Goal: Task Accomplishment & Management: Manage account settings

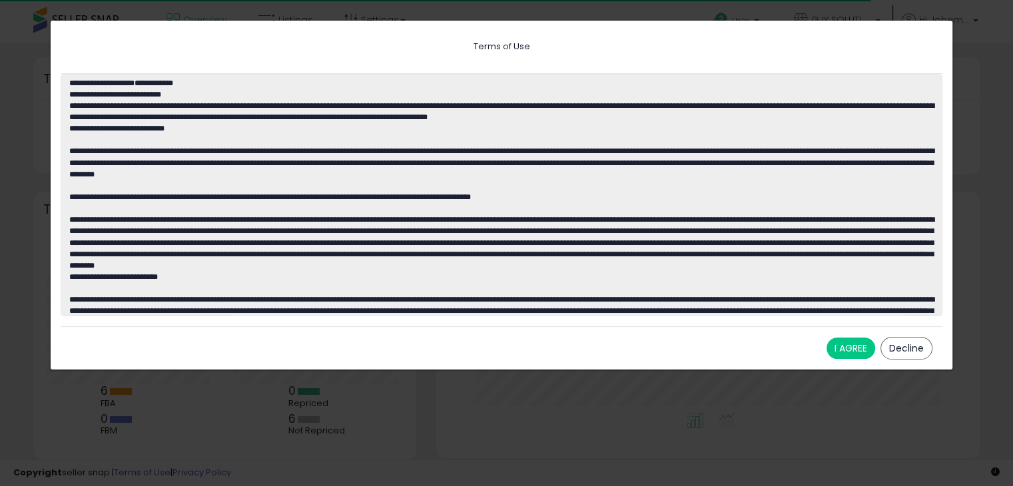
scroll to position [184, 517]
click at [852, 344] on button "I AGREE" at bounding box center [850, 348] width 49 height 21
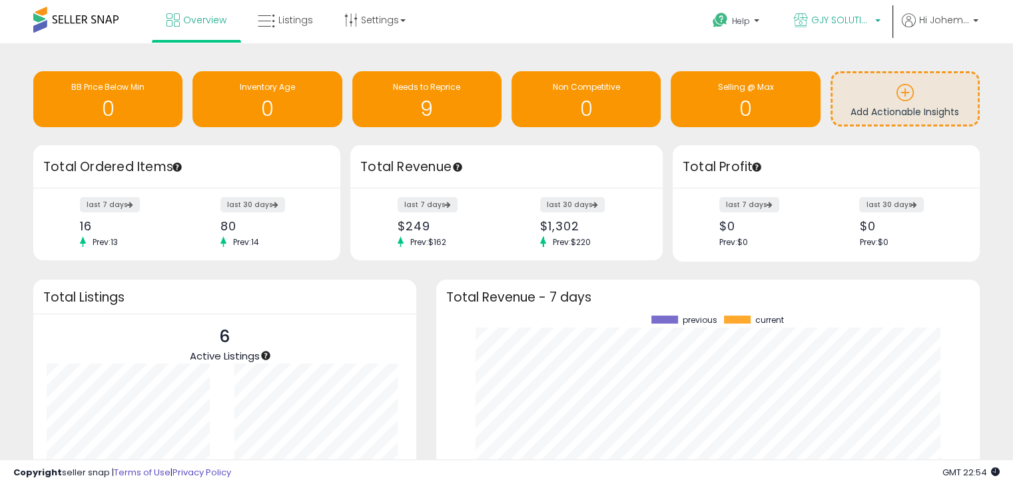
click at [866, 21] on span "GJY SOLUTION SERVICES LLC" at bounding box center [841, 19] width 60 height 13
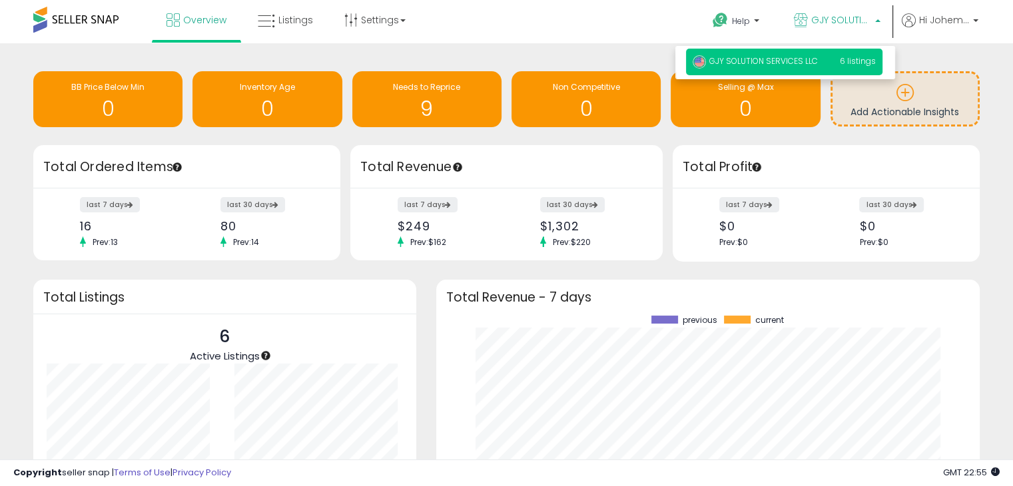
click at [570, 16] on div "Overview Listings Settings" at bounding box center [324, 28] width 668 height 57
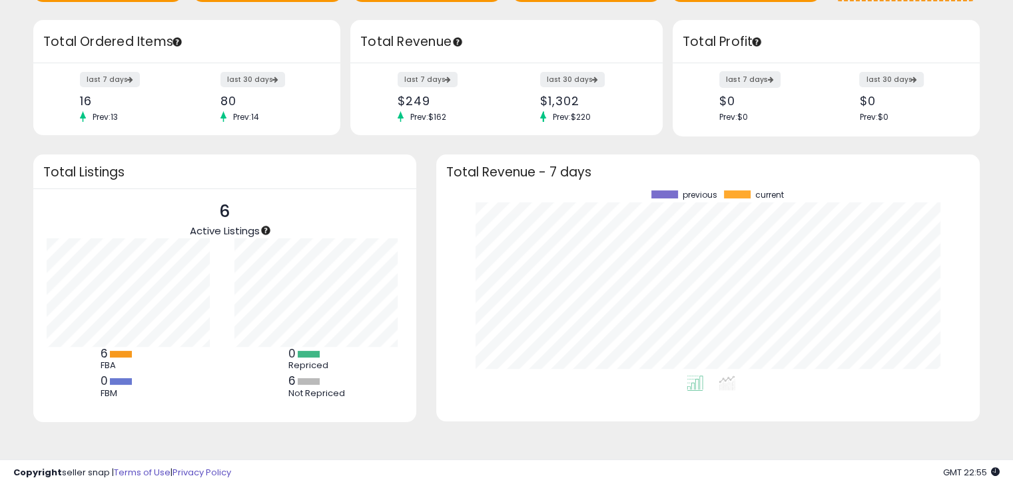
scroll to position [128, 0]
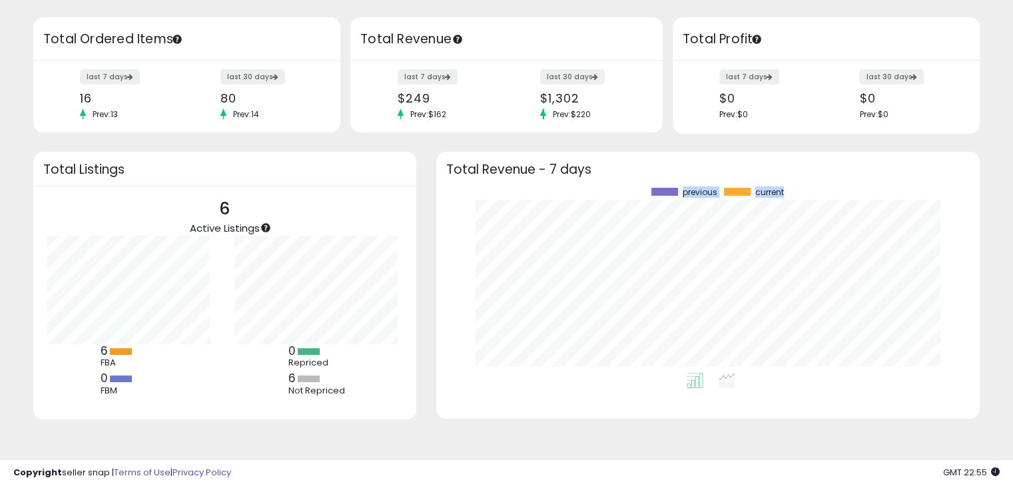
click at [777, 273] on div "Total Revenue - 7 days previous current" at bounding box center [707, 285] width 543 height 267
click at [670, 464] on div "Copyright seller snap | Terms of Use | Privacy Policy GMT 22:55 Authorization r…" at bounding box center [506, 472] width 1013 height 27
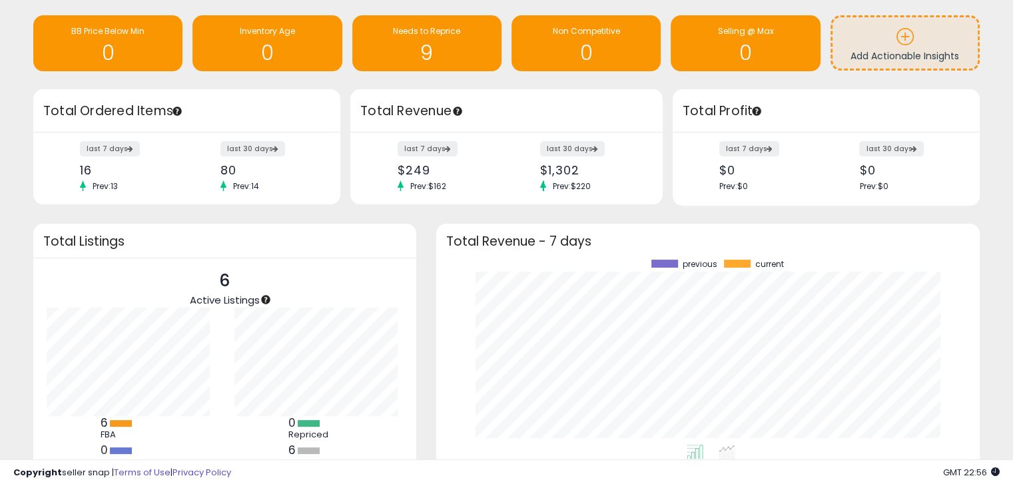
scroll to position [0, 0]
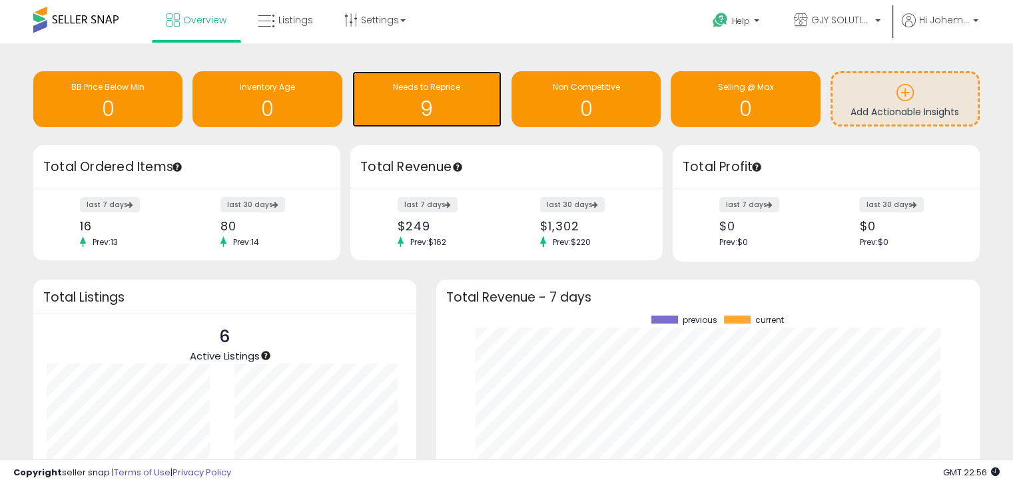
click at [423, 81] on div "Needs to Reprice" at bounding box center [427, 87] width 136 height 13
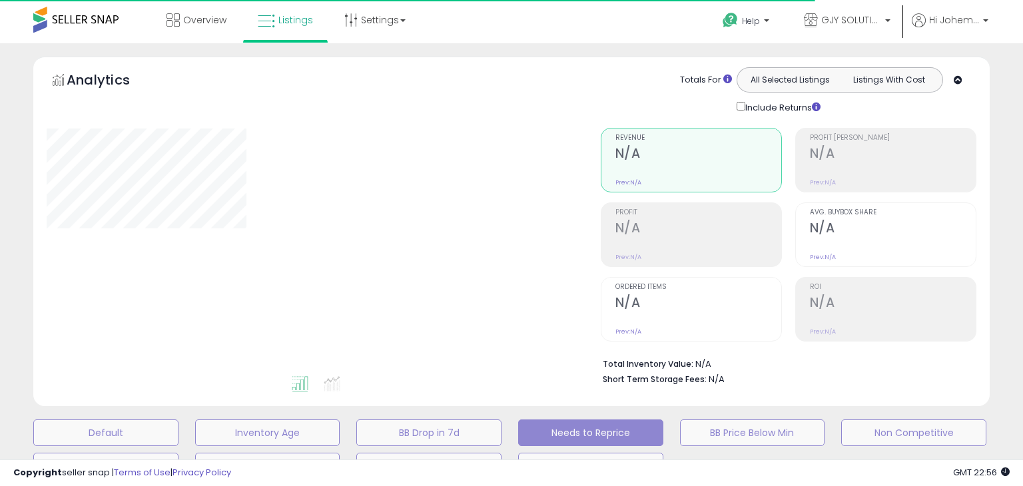
select select "**"
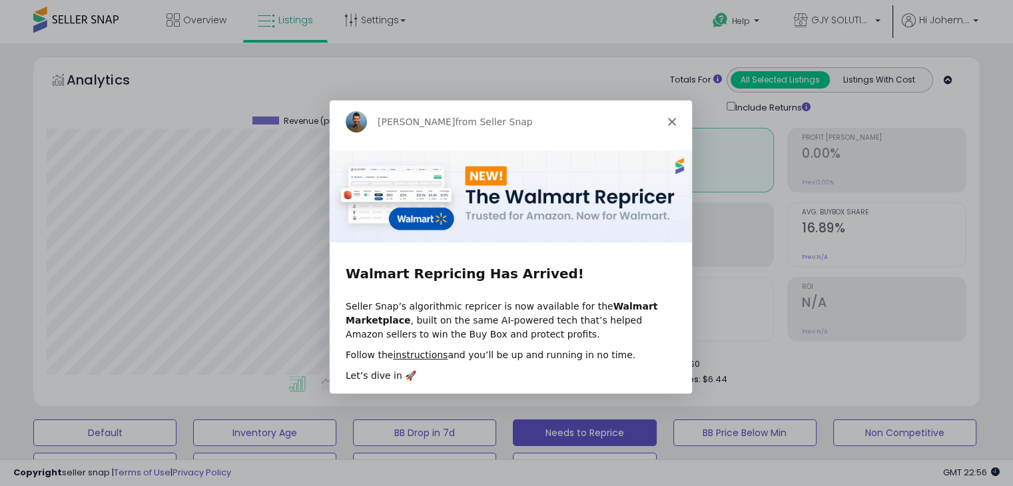
click at [672, 121] on icon "Close" at bounding box center [670, 121] width 8 height 8
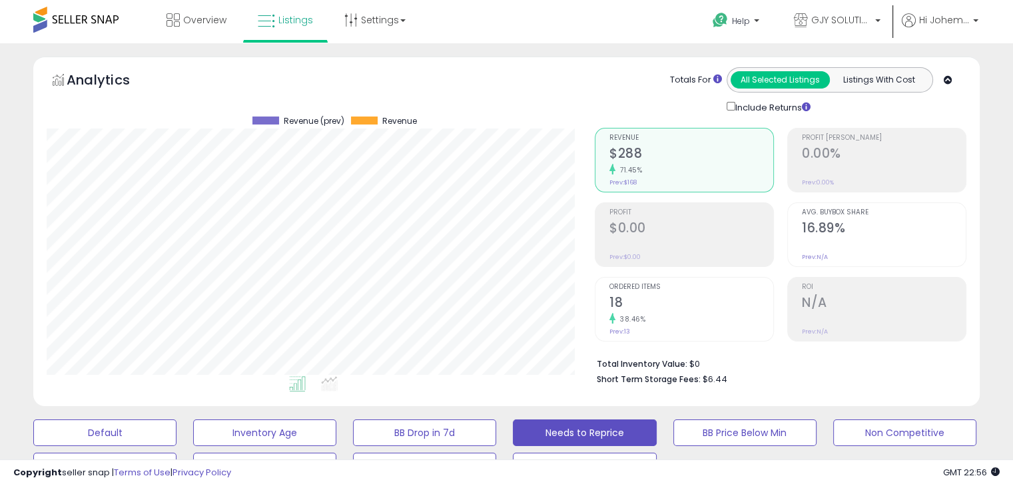
click at [115, 22] on span at bounding box center [75, 20] width 85 height 26
click at [67, 7] on span at bounding box center [75, 20] width 85 height 26
click at [71, 25] on span at bounding box center [75, 20] width 85 height 26
drag, startPoint x: 123, startPoint y: 35, endPoint x: 122, endPoint y: 27, distance: 8.1
click at [123, 35] on div "Overview Listings Settings" at bounding box center [324, 28] width 668 height 57
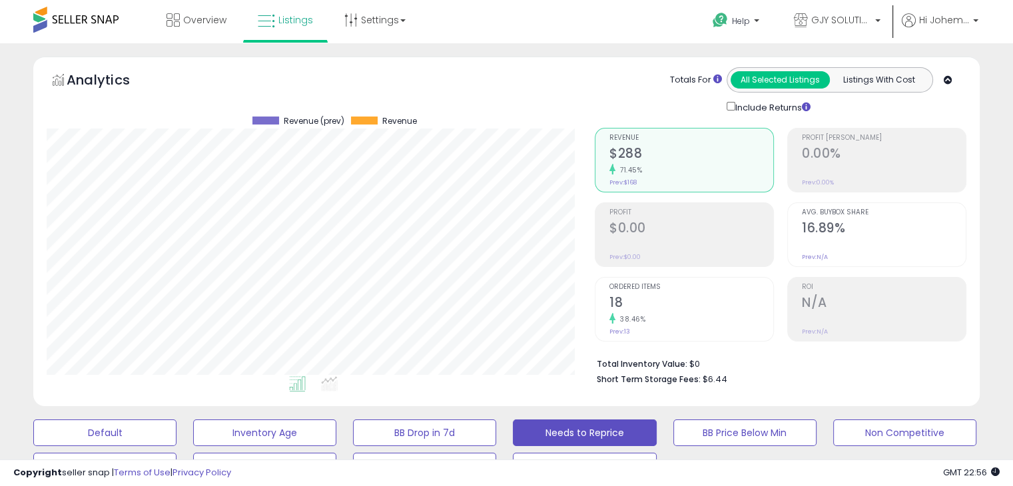
click at [121, 23] on div "Overview Listings Settings" at bounding box center [324, 28] width 668 height 57
click at [115, 19] on span at bounding box center [75, 20] width 85 height 26
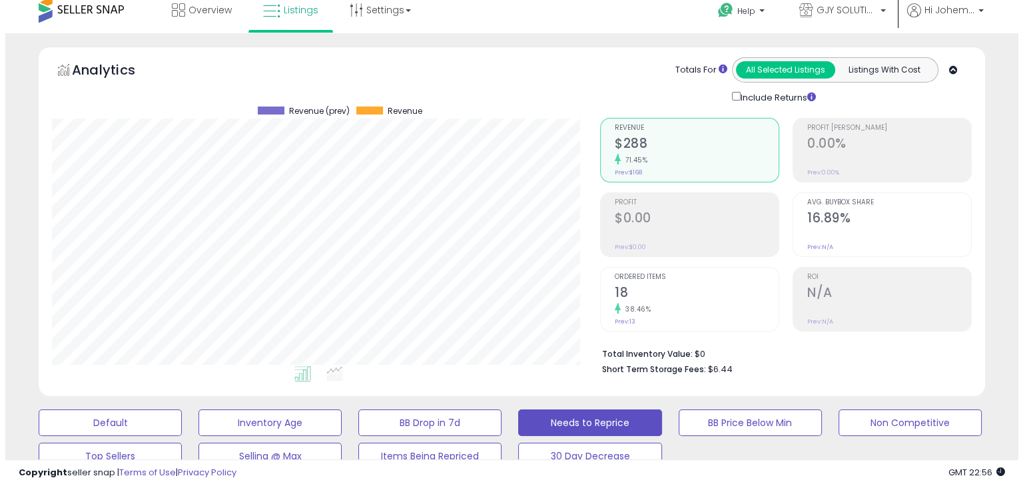
scroll to position [200, 0]
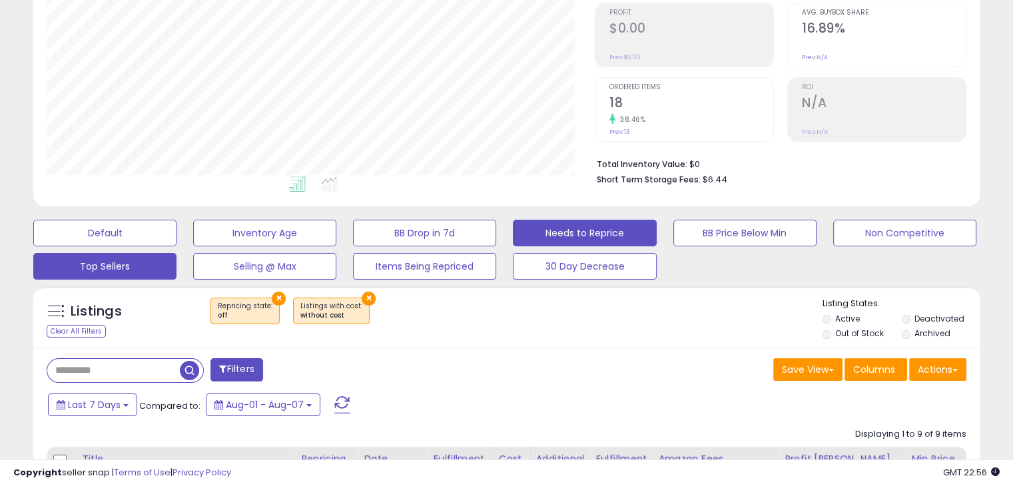
click at [103, 246] on button "Top Sellers" at bounding box center [104, 233] width 143 height 27
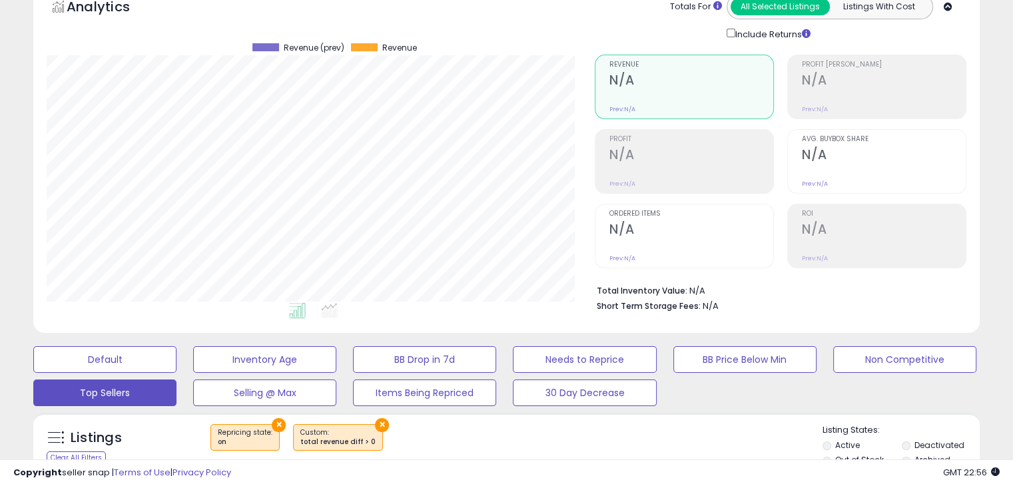
scroll to position [0, 0]
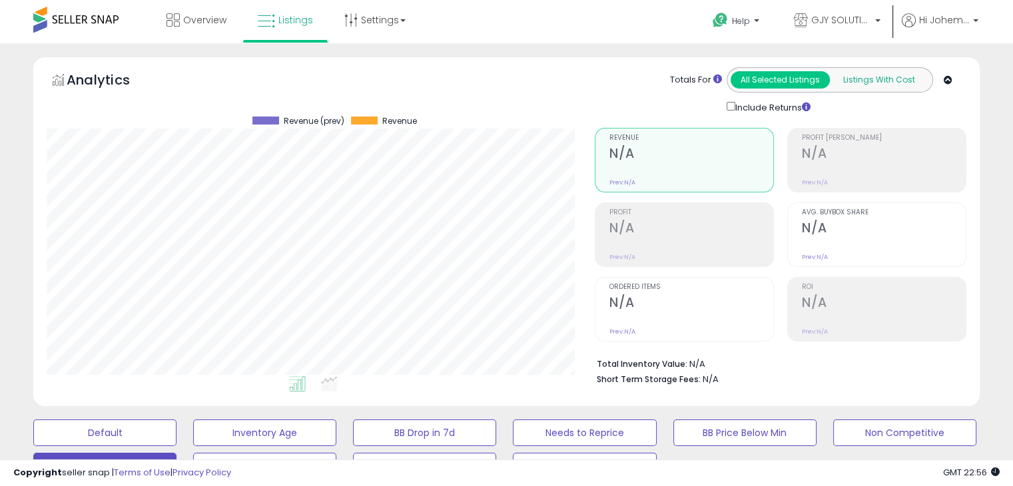
click at [858, 81] on button "Listings With Cost" at bounding box center [878, 79] width 99 height 17
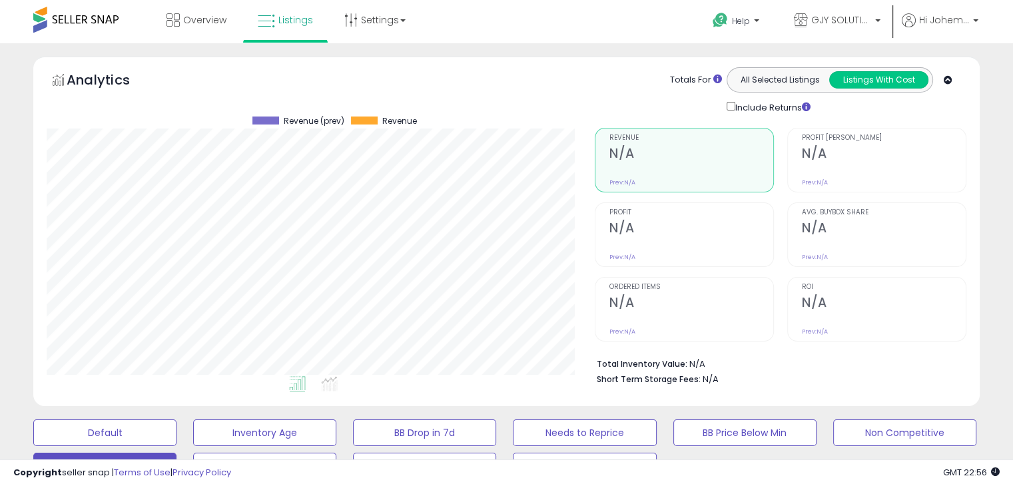
scroll to position [272, 547]
click at [206, 27] on link "Overview" at bounding box center [196, 20] width 80 height 40
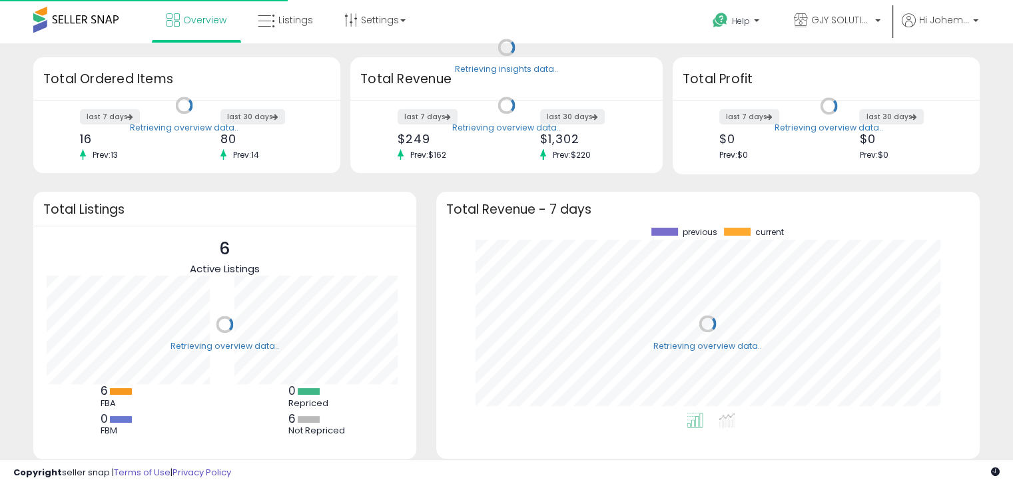
scroll to position [184, 517]
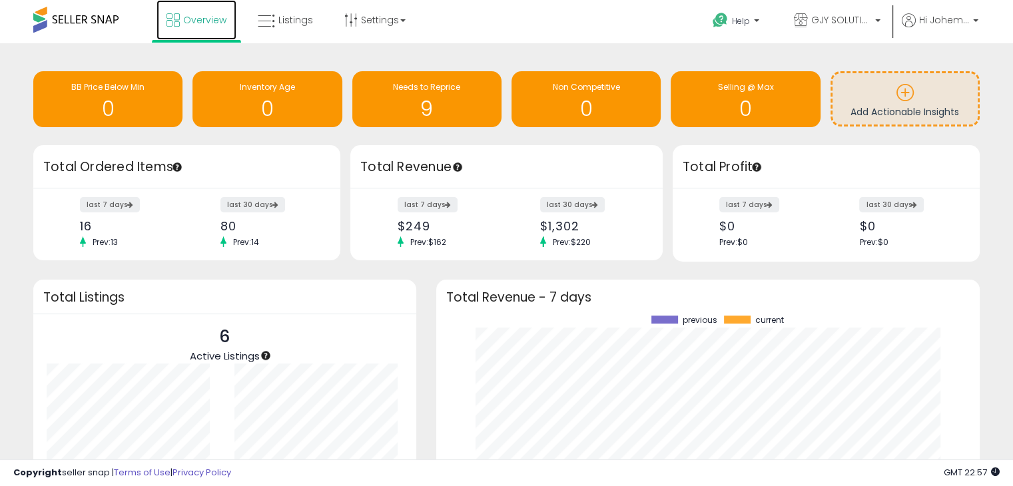
click at [188, 17] on span "Overview" at bounding box center [204, 19] width 43 height 13
click at [292, 27] on link "Listings" at bounding box center [285, 20] width 75 height 40
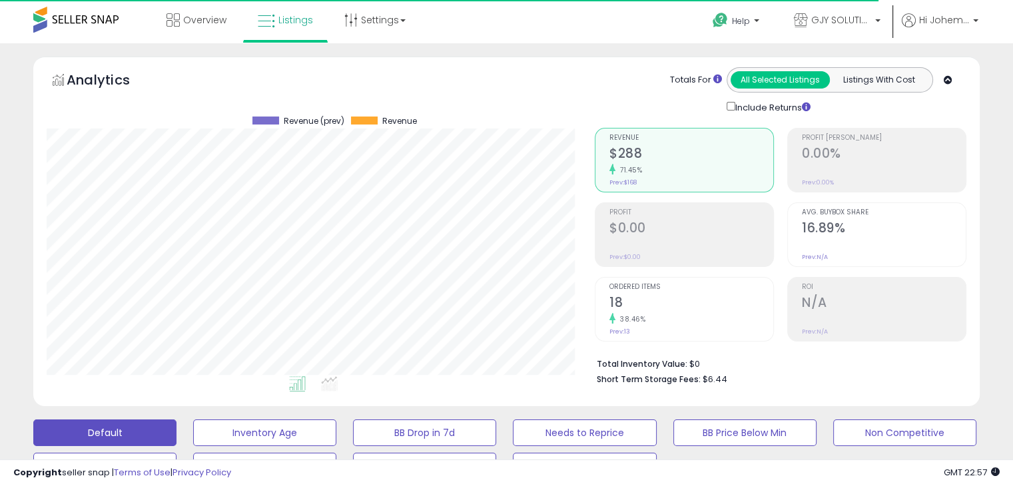
scroll to position [272, 547]
click at [418, 19] on li "Settings Store settings User settings" at bounding box center [375, 21] width 91 height 43
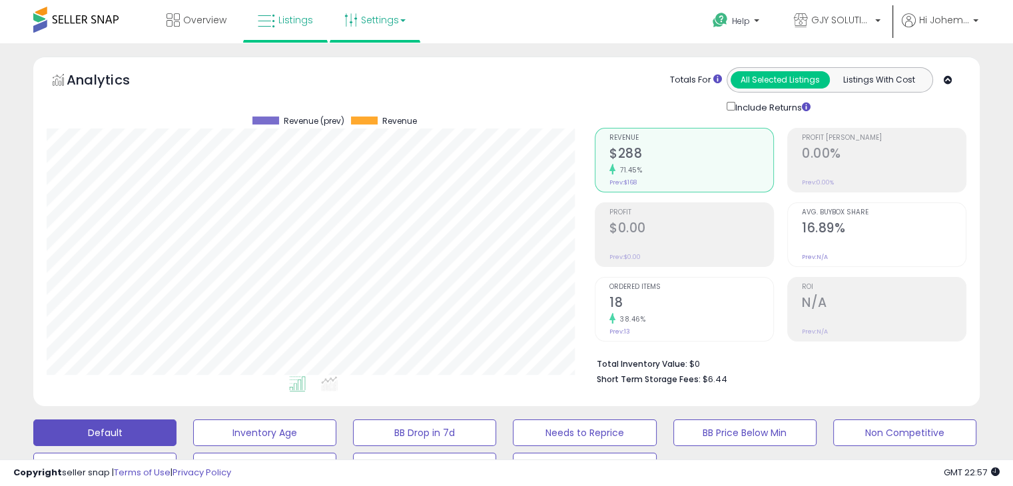
click at [394, 19] on link "Settings" at bounding box center [374, 20] width 81 height 40
click at [806, 9] on link "GJY SOLUTION SERVICES LLC" at bounding box center [837, 21] width 107 height 43
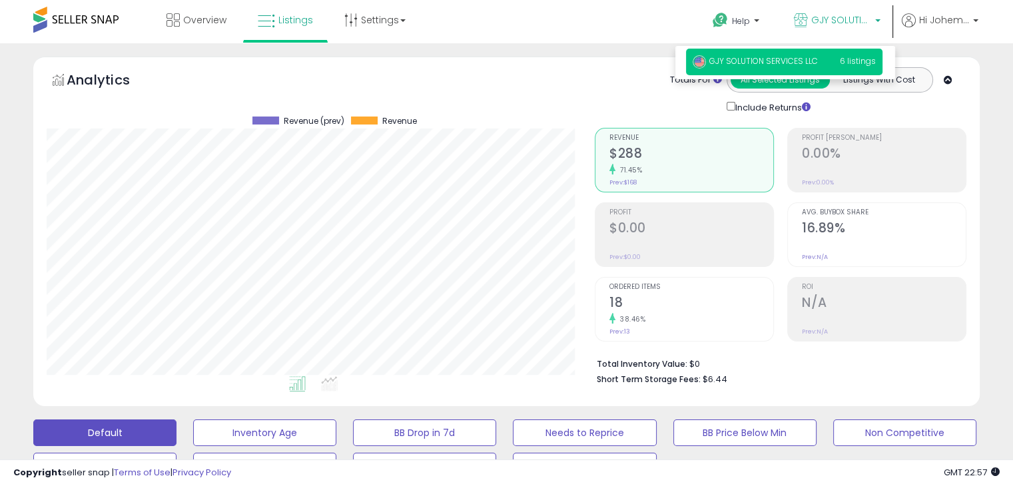
click at [766, 63] on span "GJY SOLUTION SERVICES LLC" at bounding box center [754, 60] width 125 height 11
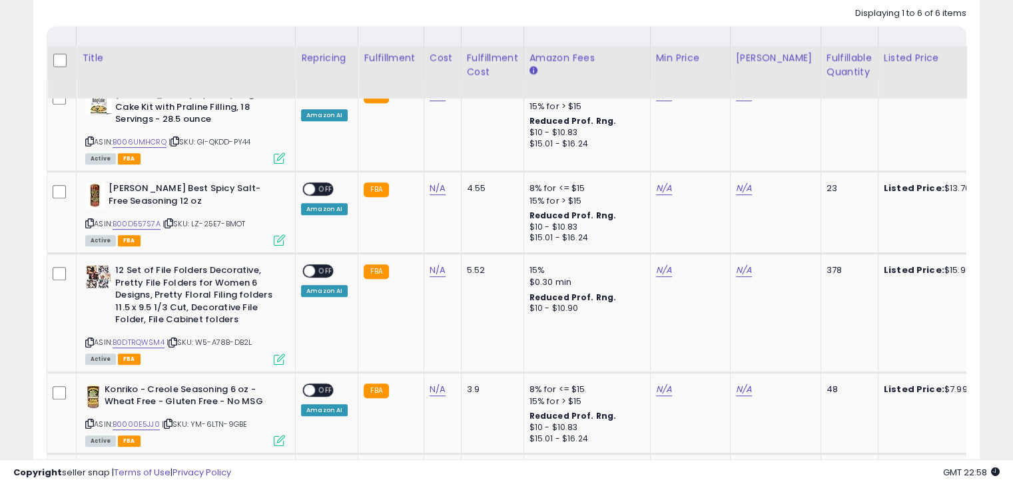
scroll to position [599, 0]
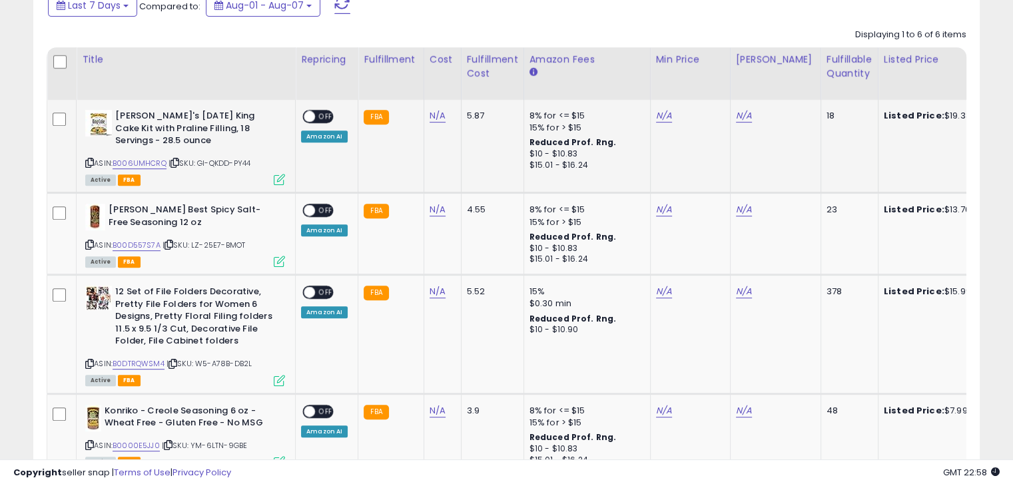
click at [310, 137] on div "Amazon AI" at bounding box center [324, 136] width 47 height 12
click at [671, 61] on div "Min Price" at bounding box center [690, 60] width 69 height 14
click at [660, 130] on td "N/A" at bounding box center [690, 146] width 80 height 93
drag, startPoint x: 660, startPoint y: 123, endPoint x: 660, endPoint y: 114, distance: 9.3
click at [660, 123] on td "N/A" at bounding box center [690, 146] width 80 height 93
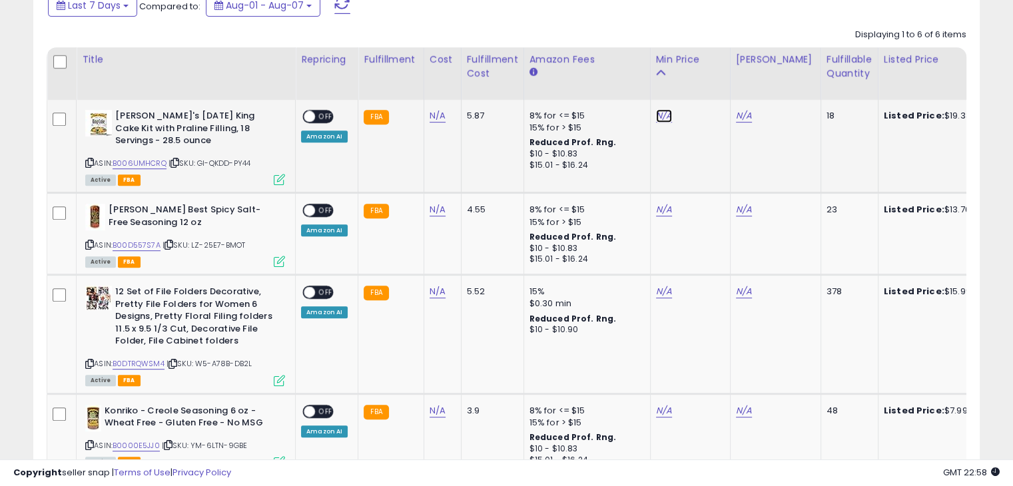
click at [660, 111] on link "N/A" at bounding box center [664, 115] width 16 height 13
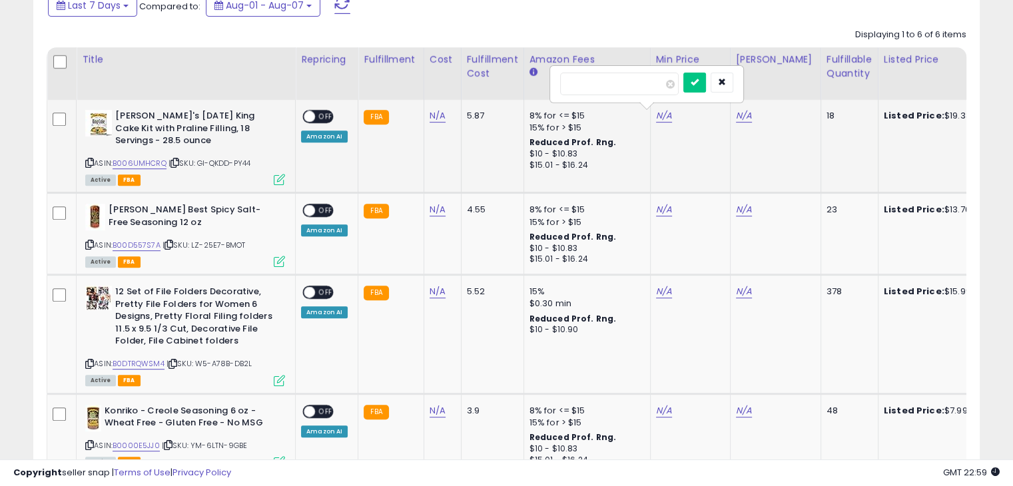
click at [642, 145] on td "8% for <= $15 15% for > $15 Reduced Prof. Rng. $10 - $10.83 $15.01 - $16.24" at bounding box center [586, 146] width 127 height 93
click at [626, 87] on input "number" at bounding box center [619, 84] width 119 height 23
type input "*****"
click at [706, 82] on button "submit" at bounding box center [694, 83] width 23 height 20
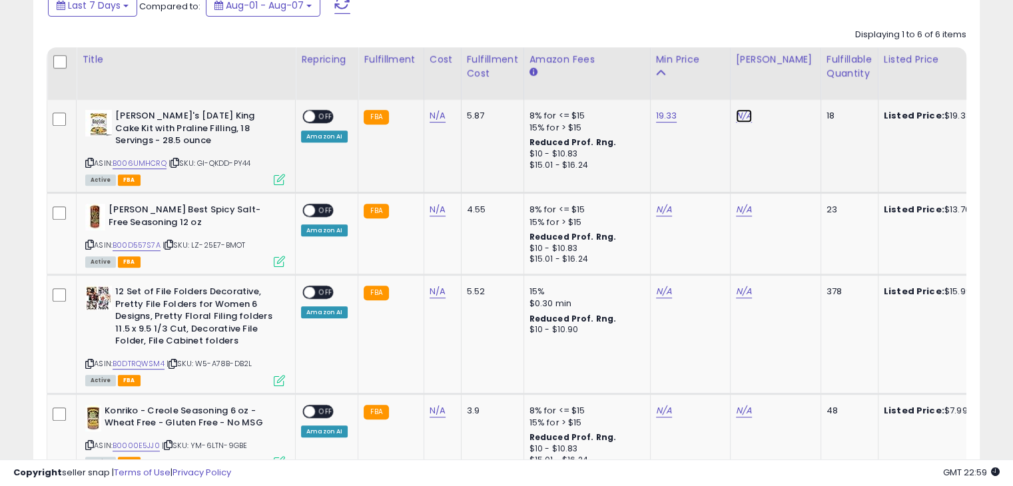
click at [742, 115] on link "N/A" at bounding box center [744, 115] width 16 height 13
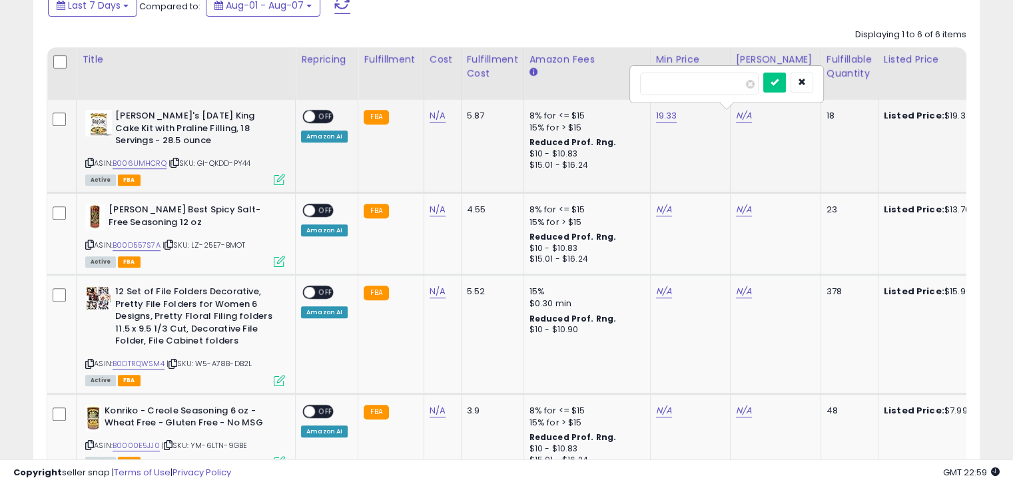
click at [696, 81] on input "number" at bounding box center [699, 84] width 119 height 23
type input "*"
type input "*****"
click at [786, 90] on button "submit" at bounding box center [774, 83] width 23 height 20
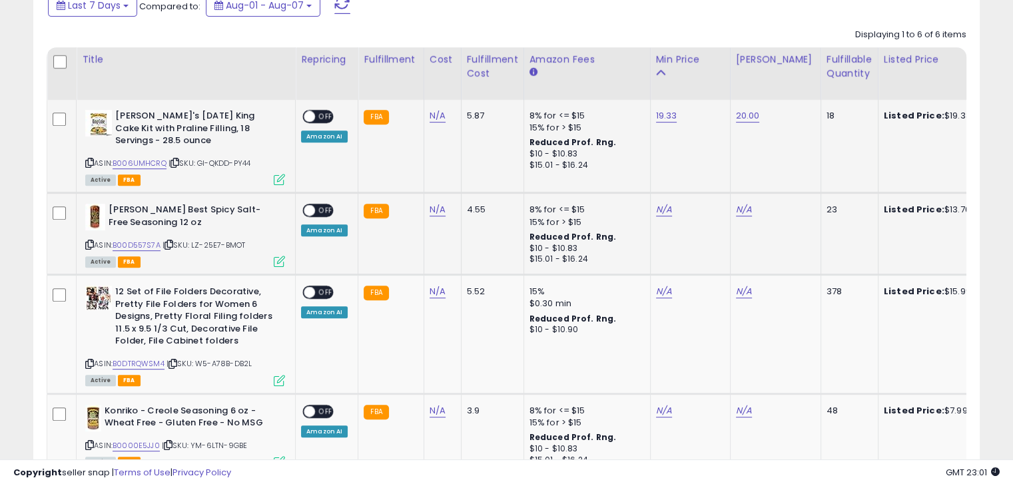
click at [650, 218] on td "N/A" at bounding box center [690, 234] width 80 height 82
click at [656, 210] on link "N/A" at bounding box center [664, 209] width 16 height 13
type input "*****"
click at [698, 176] on icon "submit" at bounding box center [694, 176] width 8 height 8
click at [751, 208] on div "N/A" at bounding box center [773, 210] width 75 height 12
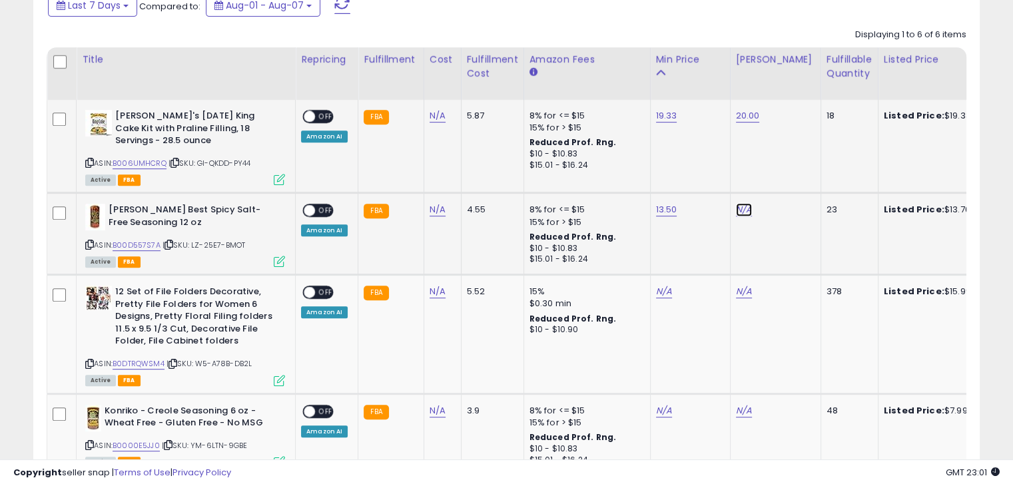
click at [739, 208] on link "N/A" at bounding box center [744, 209] width 16 height 13
type input "*****"
click at [778, 177] on icon "submit" at bounding box center [774, 176] width 8 height 8
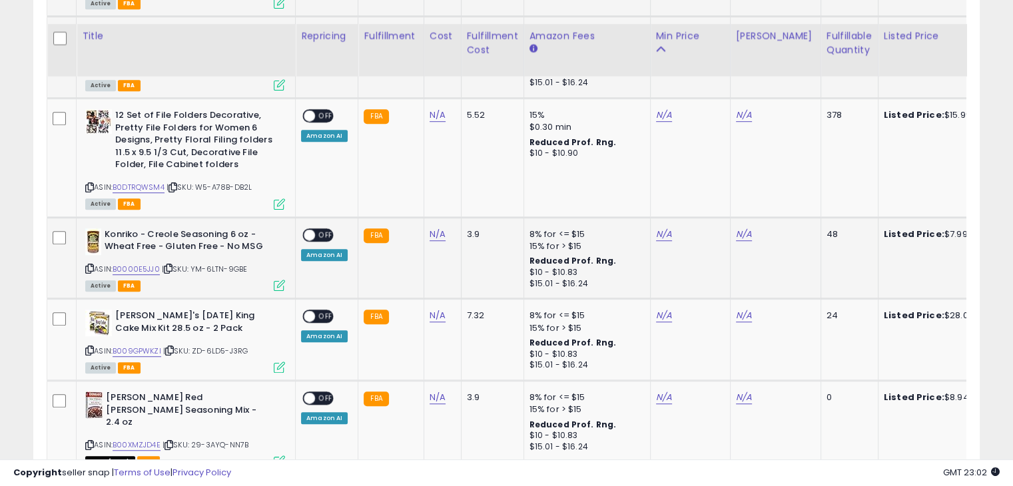
scroll to position [799, 0]
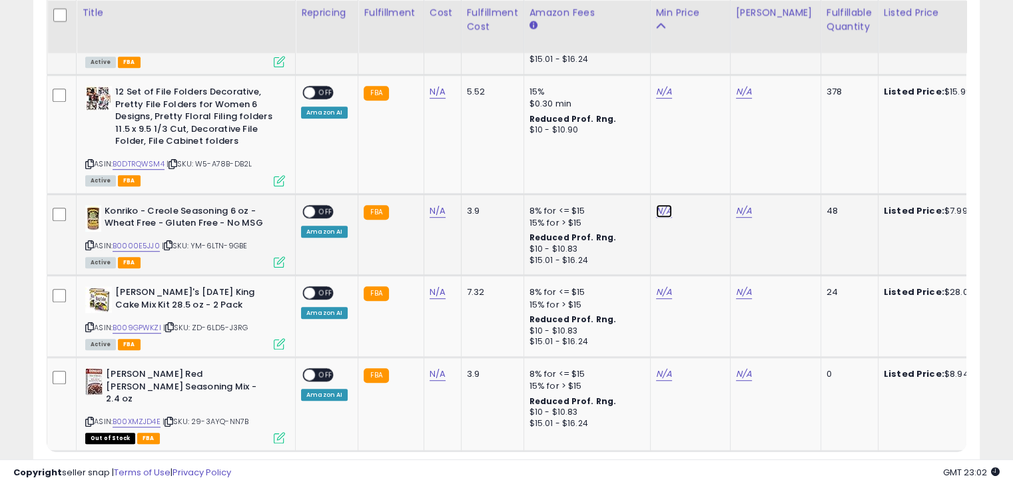
click at [660, 99] on link "N/A" at bounding box center [664, 91] width 16 height 13
type input "****"
click at [706, 168] on button "submit" at bounding box center [694, 176] width 23 height 20
click at [740, 99] on link "N/A" at bounding box center [744, 91] width 16 height 13
type input "*****"
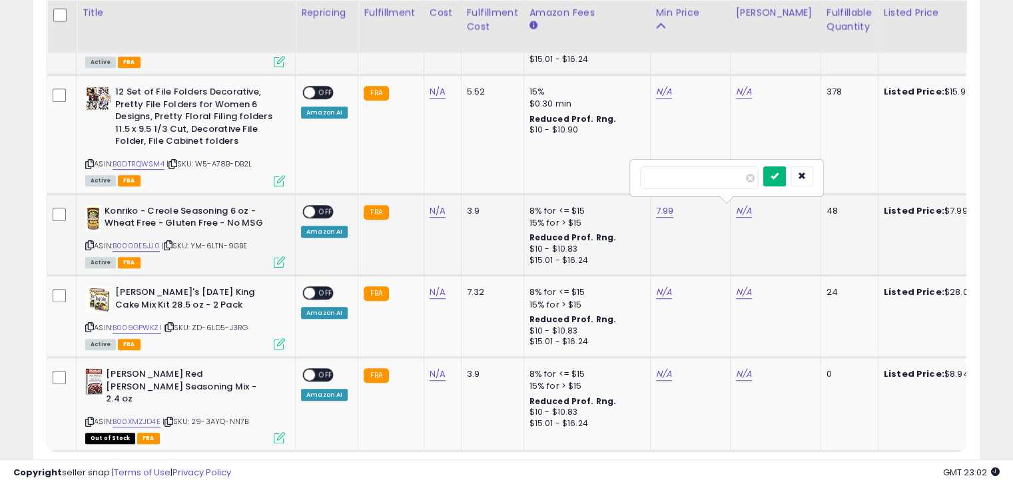
click at [778, 176] on icon "submit" at bounding box center [774, 176] width 8 height 8
click at [662, 99] on link "N/A" at bounding box center [664, 91] width 16 height 13
type input "*****"
click at [706, 254] on button "submit" at bounding box center [694, 258] width 23 height 20
click at [740, 298] on td "N/A" at bounding box center [775, 317] width 91 height 82
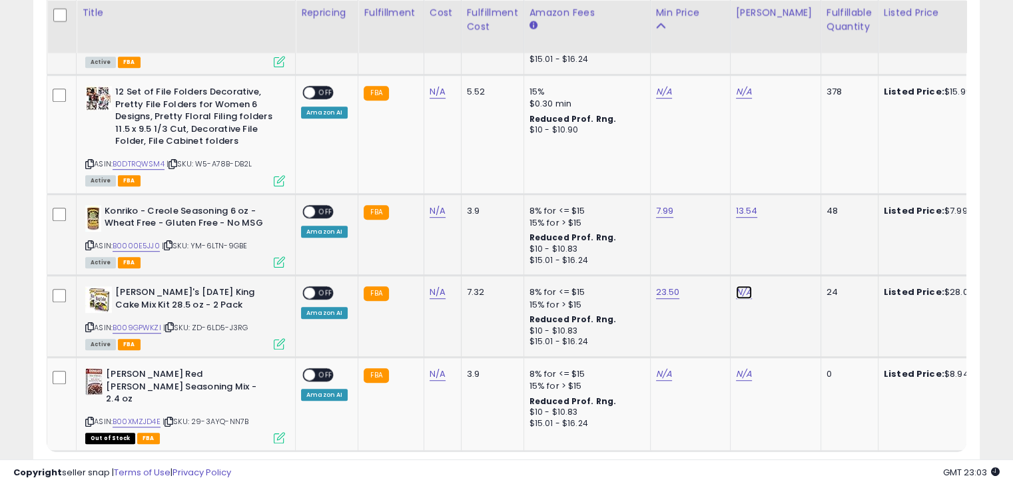
click at [740, 99] on link "N/A" at bounding box center [744, 91] width 16 height 13
click at [727, 259] on input "number" at bounding box center [699, 259] width 119 height 23
type input "*****"
click at [786, 256] on button "submit" at bounding box center [774, 258] width 23 height 20
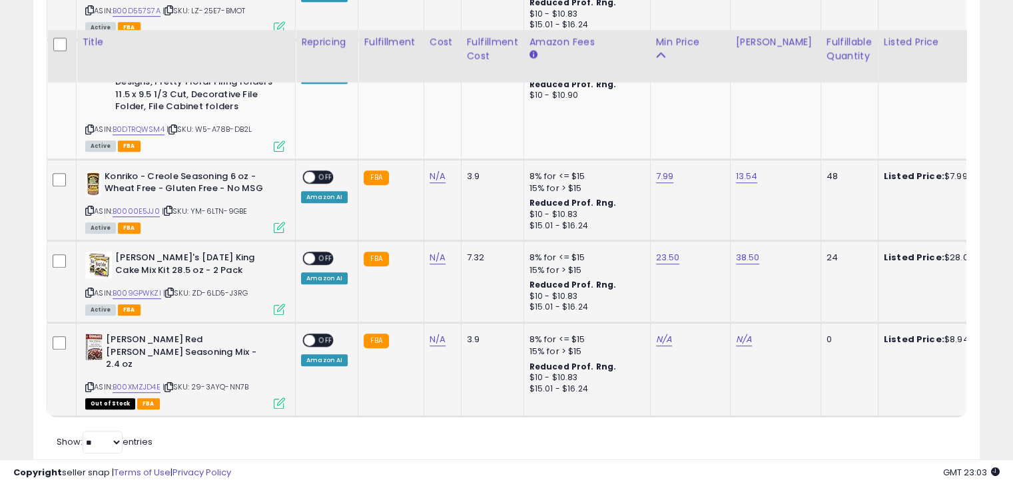
scroll to position [863, 0]
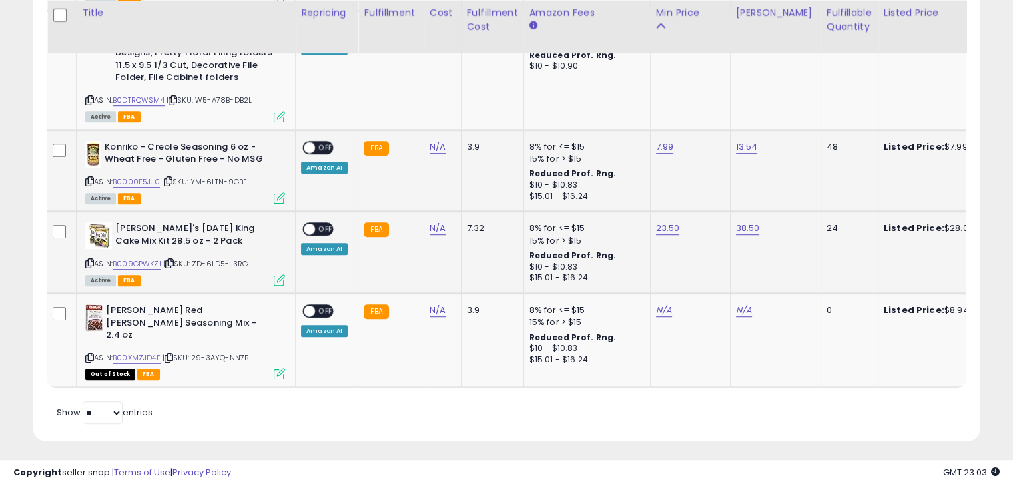
click at [315, 226] on span "OFF" at bounding box center [325, 229] width 21 height 11
click at [328, 248] on div "Amazon AI" at bounding box center [324, 249] width 47 height 12
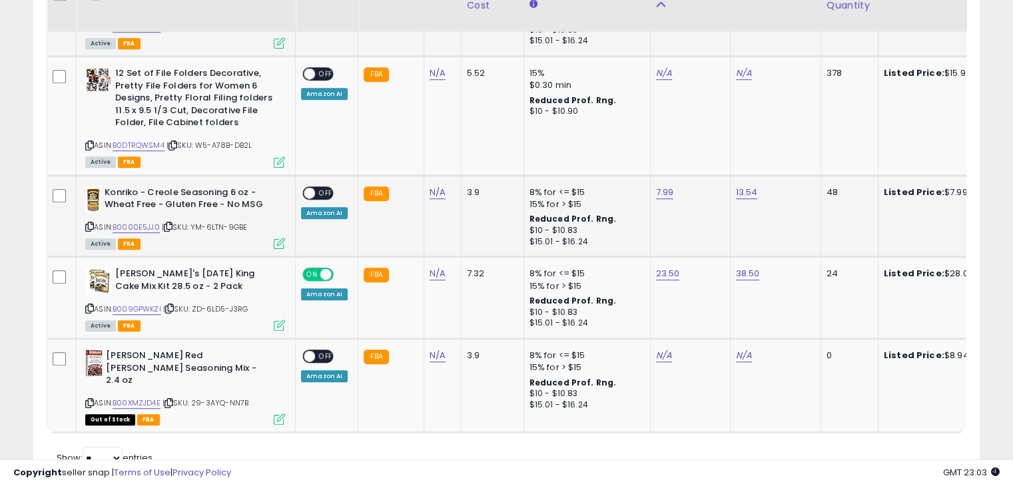
scroll to position [796, 0]
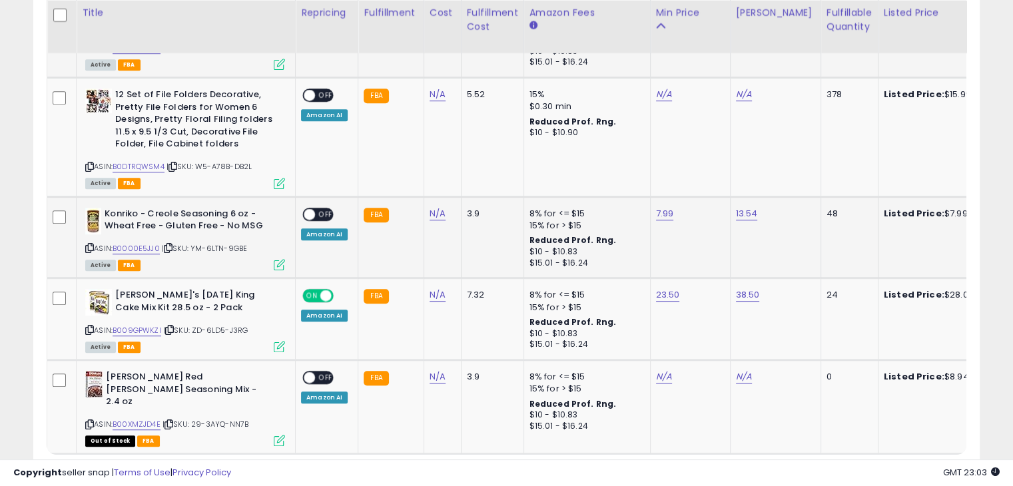
click at [312, 213] on span at bounding box center [309, 213] width 11 height 11
click at [101, 262] on span "Active" at bounding box center [100, 265] width 31 height 11
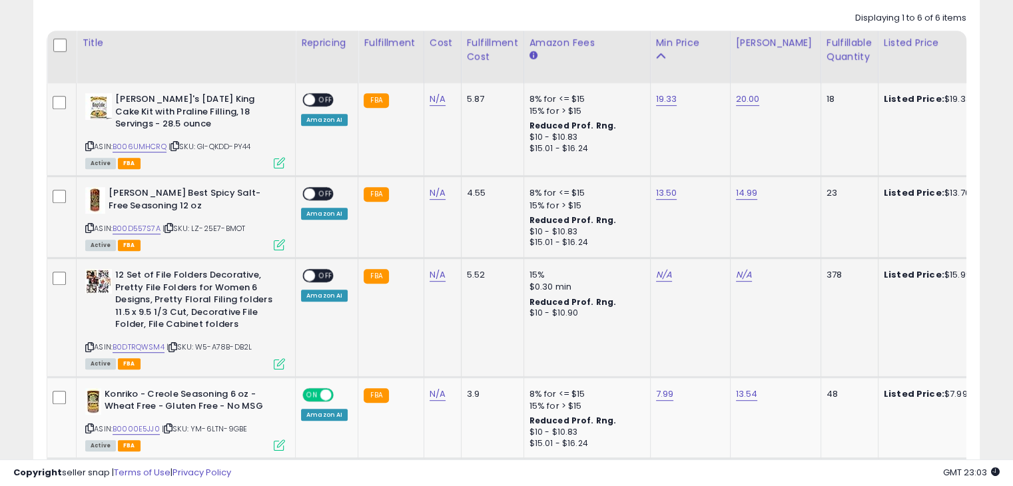
scroll to position [597, 0]
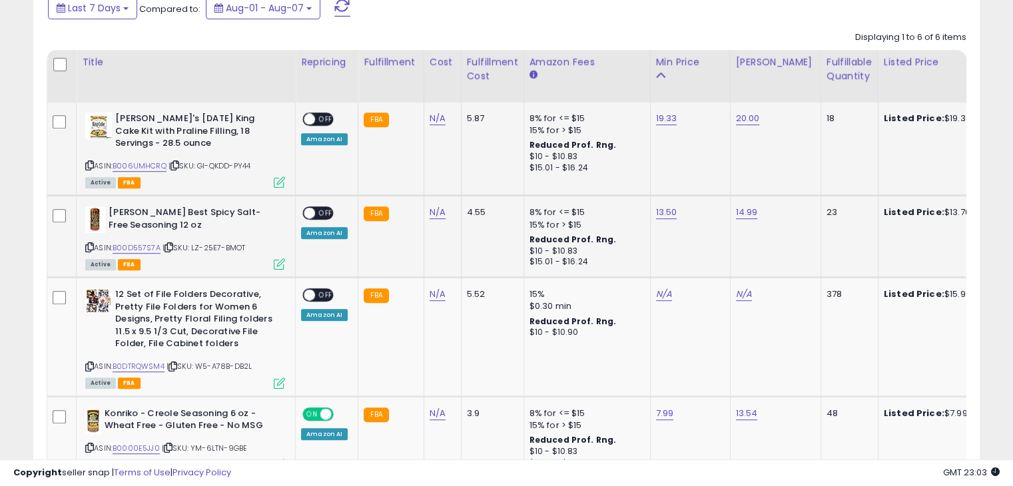
click at [320, 208] on span "OFF" at bounding box center [325, 213] width 21 height 11
click at [324, 115] on span "OFF" at bounding box center [325, 119] width 21 height 11
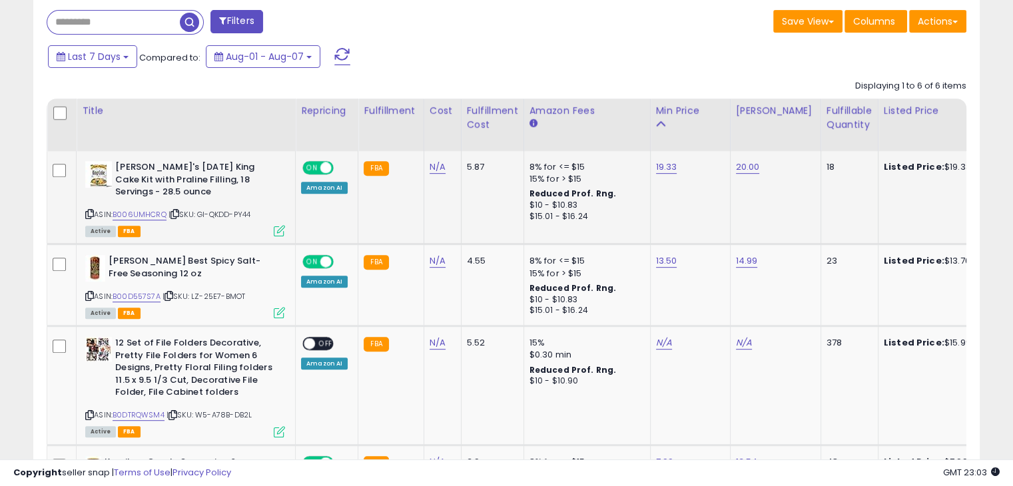
scroll to position [463, 0]
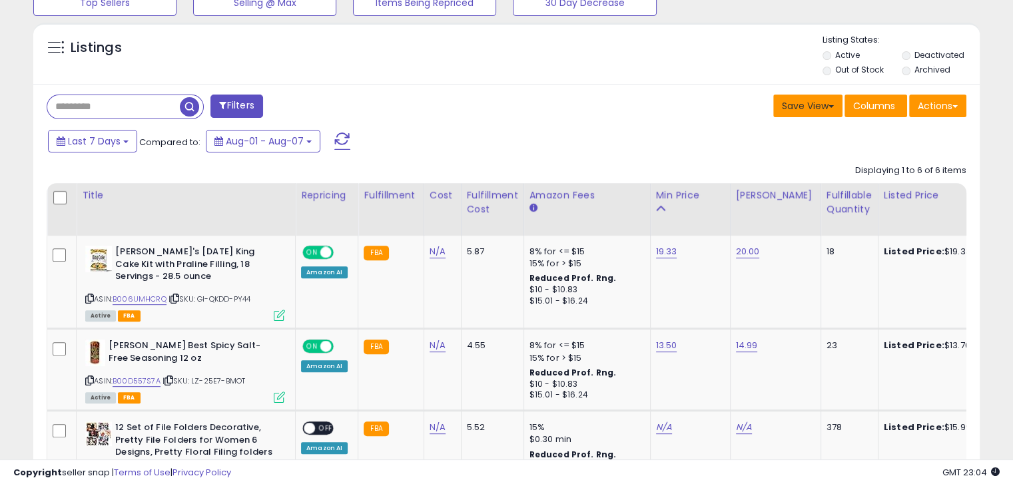
click at [808, 111] on button "Save View" at bounding box center [807, 106] width 69 height 23
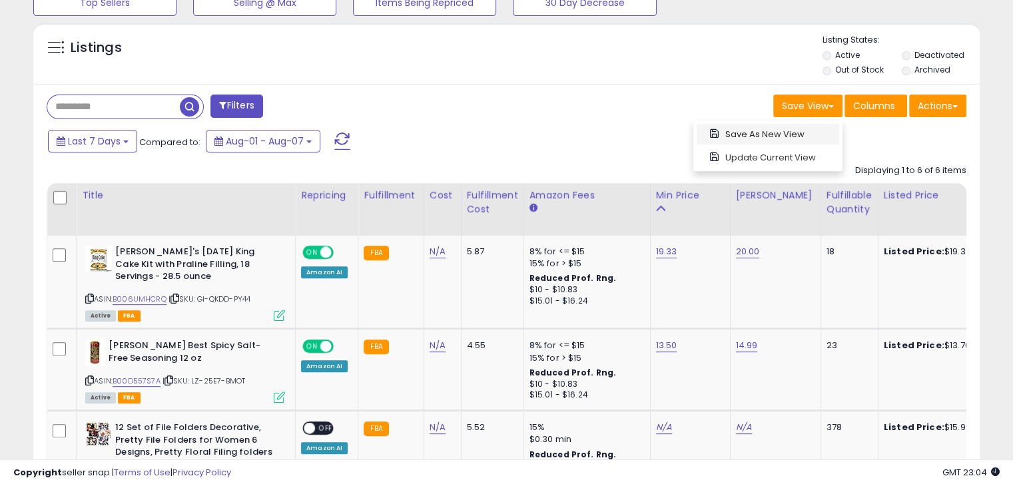
click at [759, 136] on link "Save As New View" at bounding box center [767, 134] width 142 height 21
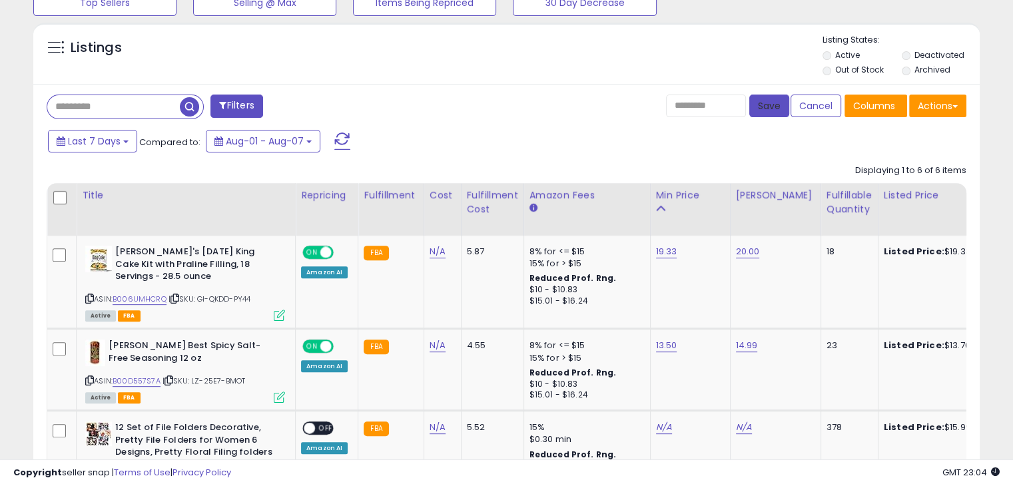
click at [759, 111] on button "Save" at bounding box center [769, 106] width 40 height 23
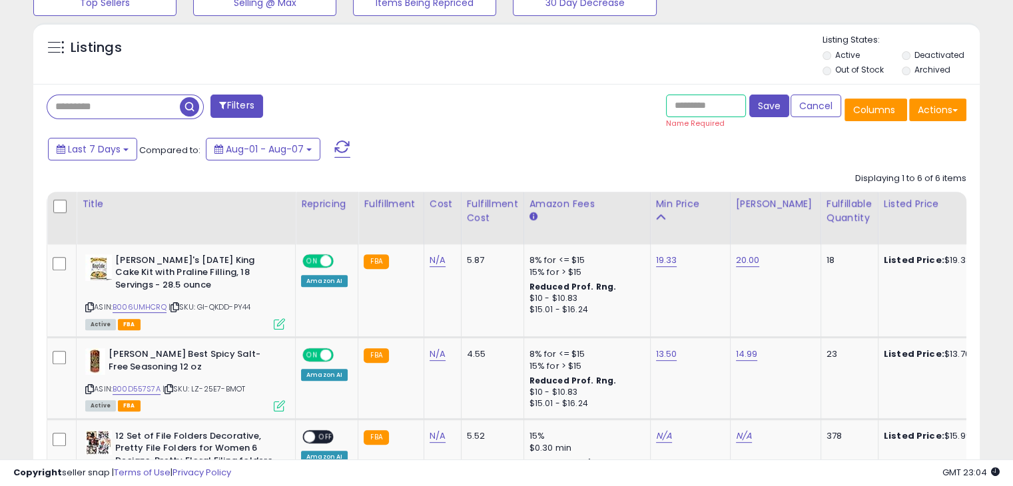
click at [708, 111] on input "text" at bounding box center [706, 106] width 80 height 23
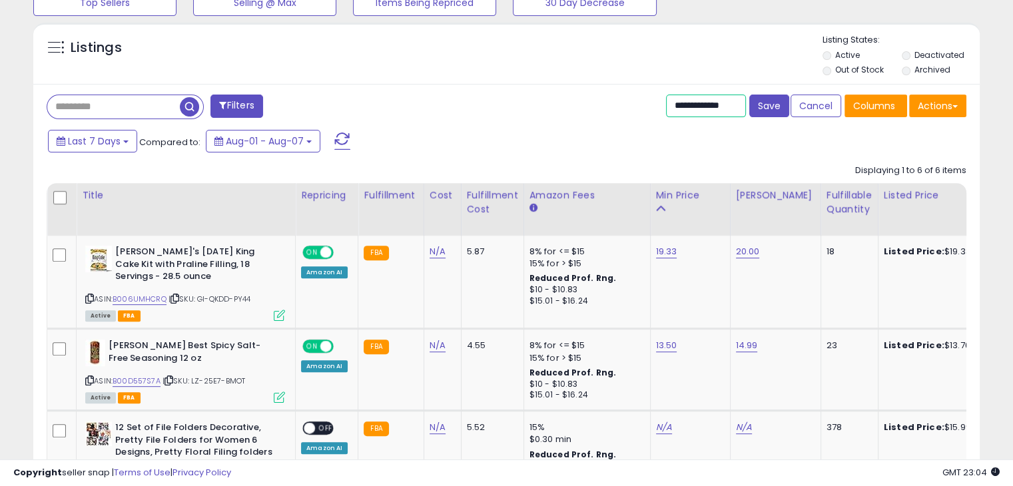
scroll to position [0, 25]
type input "**********"
click at [761, 105] on button "Save" at bounding box center [769, 106] width 40 height 23
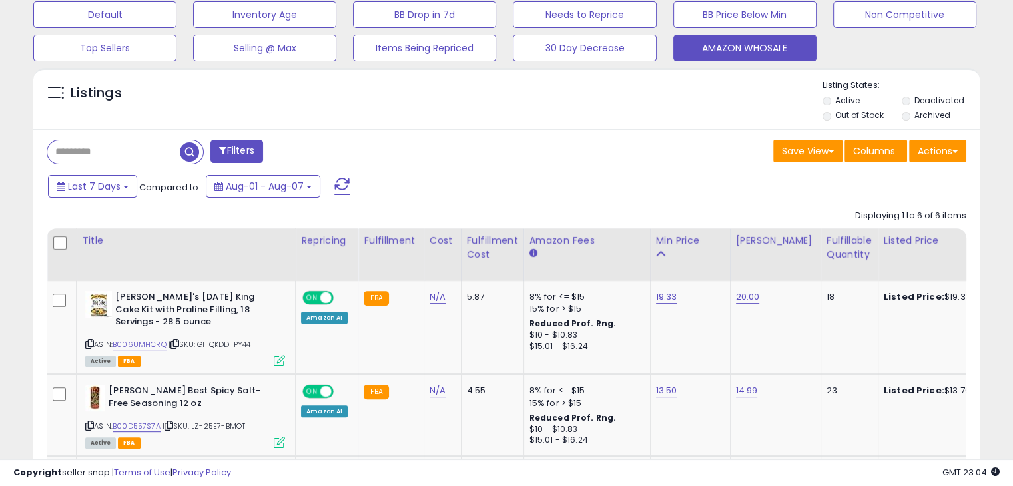
scroll to position [330, 0]
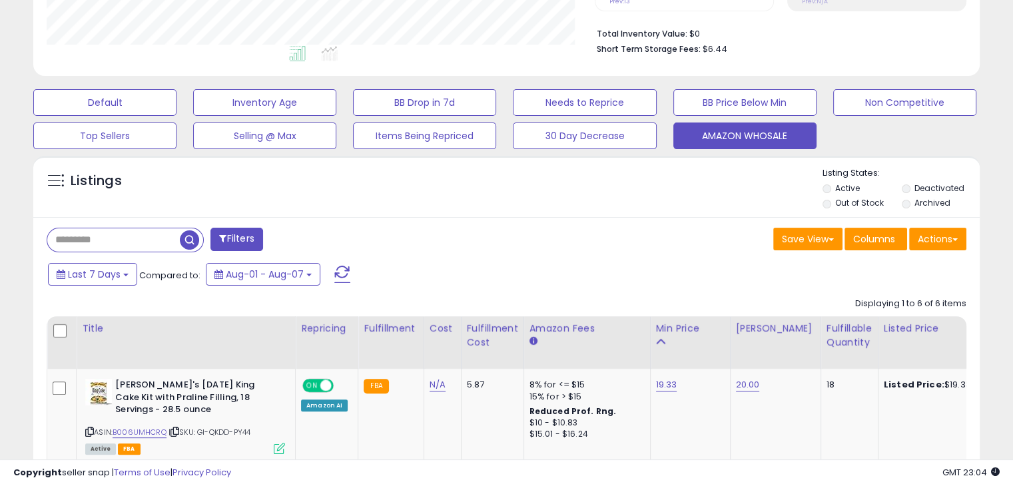
click at [637, 194] on div "Listings" at bounding box center [506, 189] width 946 height 45
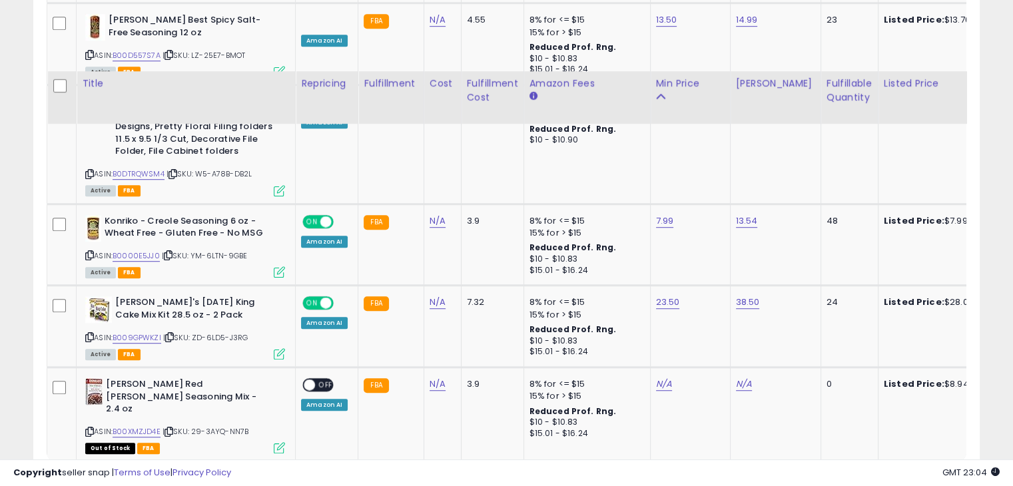
scroll to position [863, 0]
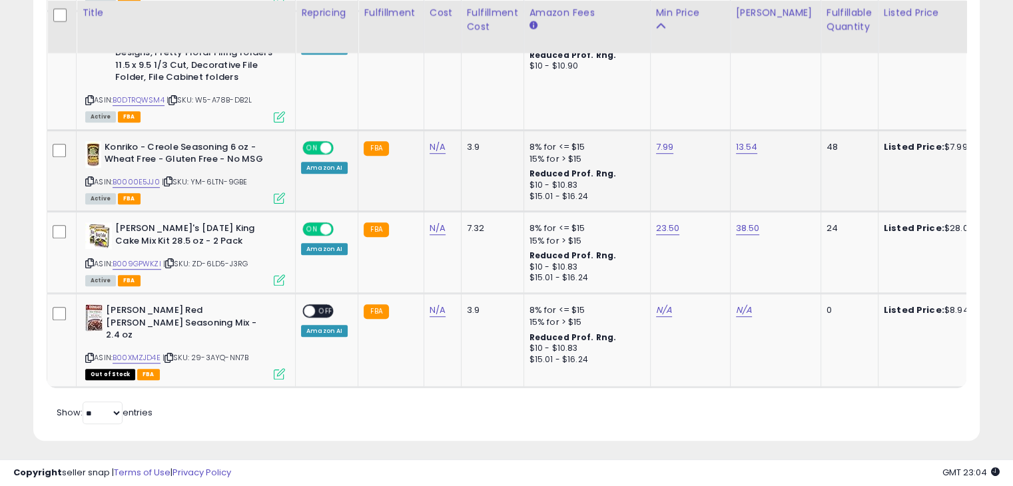
click at [334, 170] on div "Amazon AI" at bounding box center [324, 168] width 47 height 12
click at [332, 164] on div "Amazon AI" at bounding box center [324, 168] width 47 height 12
click at [328, 156] on div "ON OFF Amazon AI" at bounding box center [324, 157] width 47 height 32
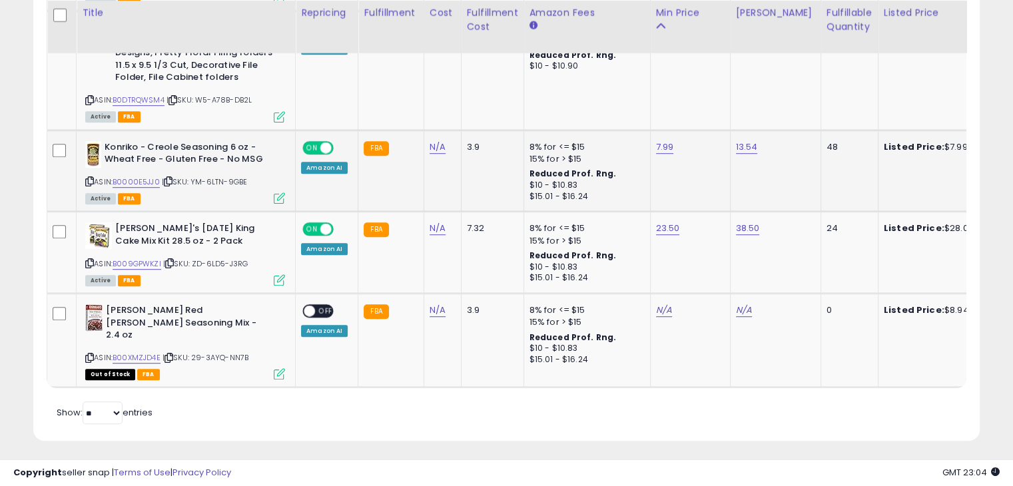
click at [123, 195] on span "FBA" at bounding box center [129, 198] width 23 height 11
click at [310, 163] on div "Amazon AI" at bounding box center [324, 168] width 47 height 12
click at [463, 180] on td "3.9" at bounding box center [492, 171] width 63 height 82
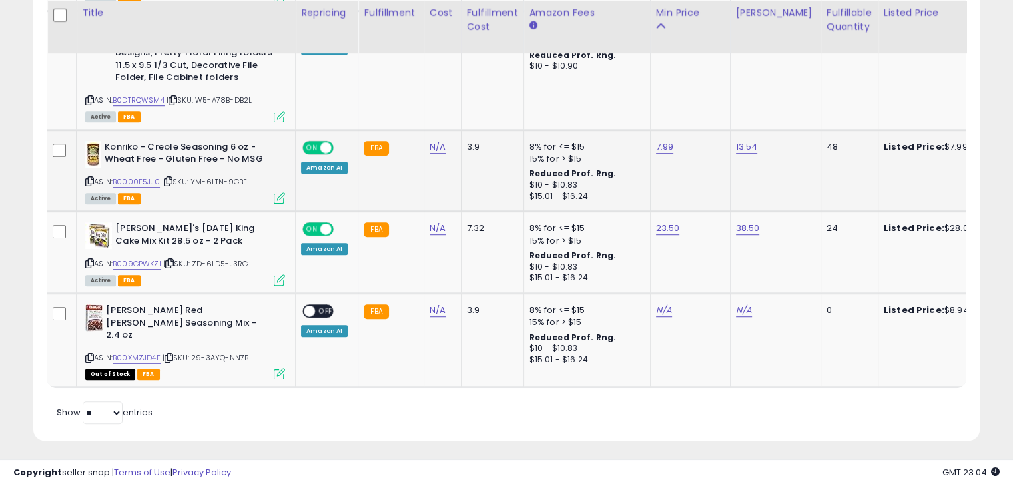
click at [562, 168] on b "Reduced Prof. Rng." at bounding box center [572, 173] width 87 height 11
click at [591, 149] on div "8% for <= $15" at bounding box center [584, 147] width 111 height 12
click at [575, 155] on div "15% for > $15" at bounding box center [584, 159] width 111 height 12
click at [730, 148] on td "13.54" at bounding box center [775, 171] width 91 height 82
click at [686, 148] on div "7.99" at bounding box center [688, 147] width 64 height 12
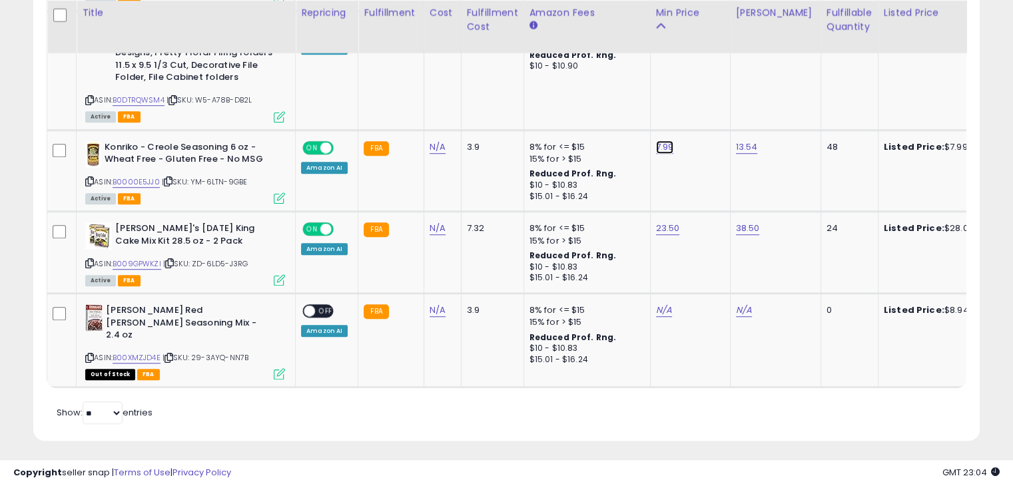
drag, startPoint x: 668, startPoint y: 143, endPoint x: 690, endPoint y: 132, distance: 24.4
click at [668, 143] on div "7.99 ****" at bounding box center [688, 147] width 64 height 12
click at [699, 111] on icon "submit" at bounding box center [695, 112] width 8 height 8
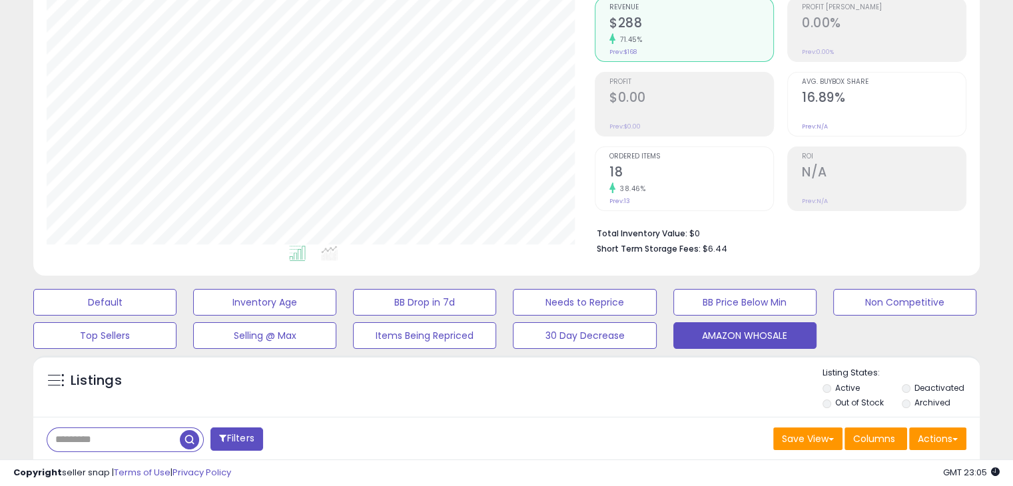
scroll to position [0, 0]
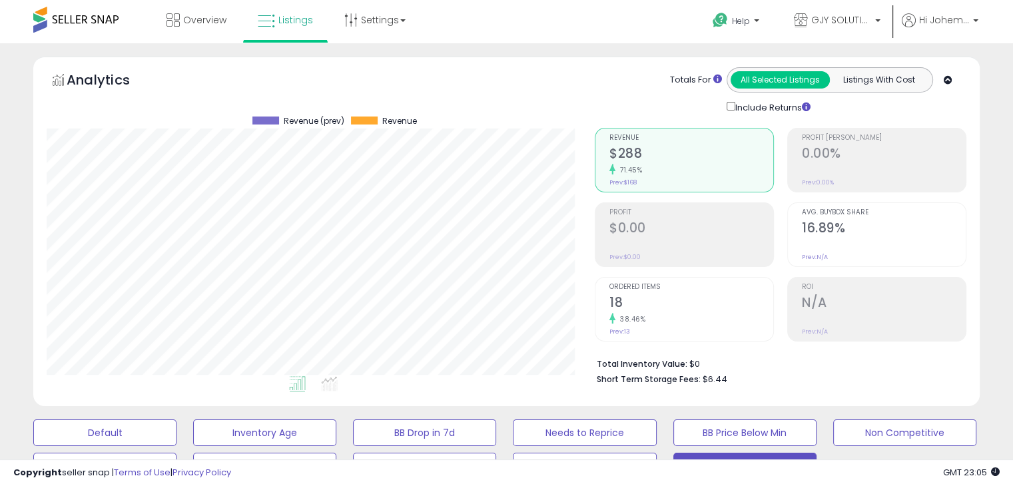
click at [94, 16] on span at bounding box center [75, 20] width 85 height 26
click at [91, 7] on span at bounding box center [75, 20] width 85 height 26
click at [91, 37] on div at bounding box center [75, 19] width 85 height 39
click at [92, 21] on span at bounding box center [75, 20] width 85 height 26
click at [235, 25] on li "Overview" at bounding box center [196, 21] width 89 height 43
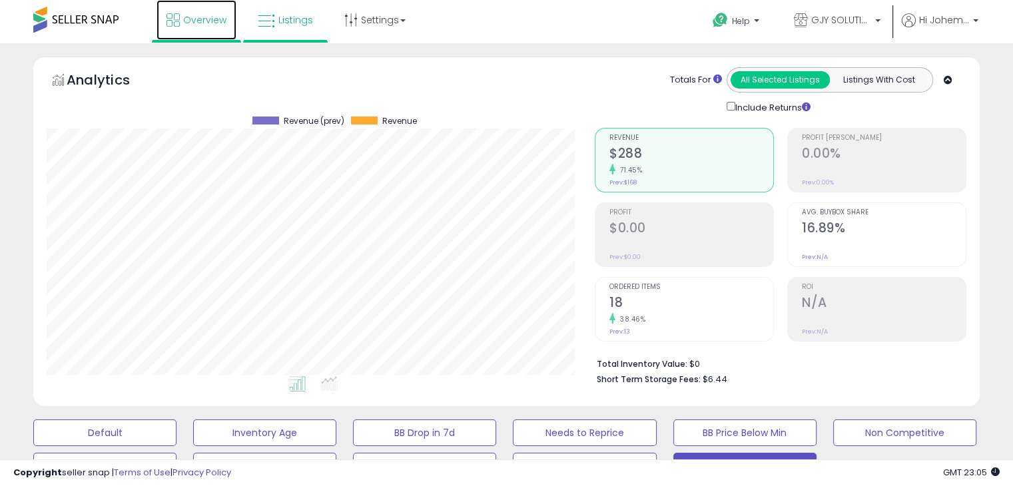
click at [210, 21] on span "Overview" at bounding box center [204, 19] width 43 height 13
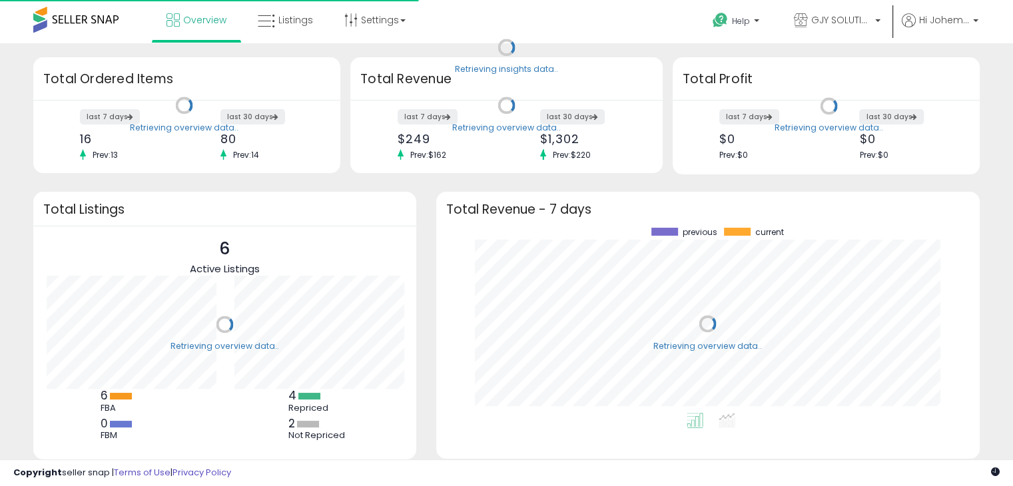
scroll to position [184, 517]
